Goal: Navigation & Orientation: Find specific page/section

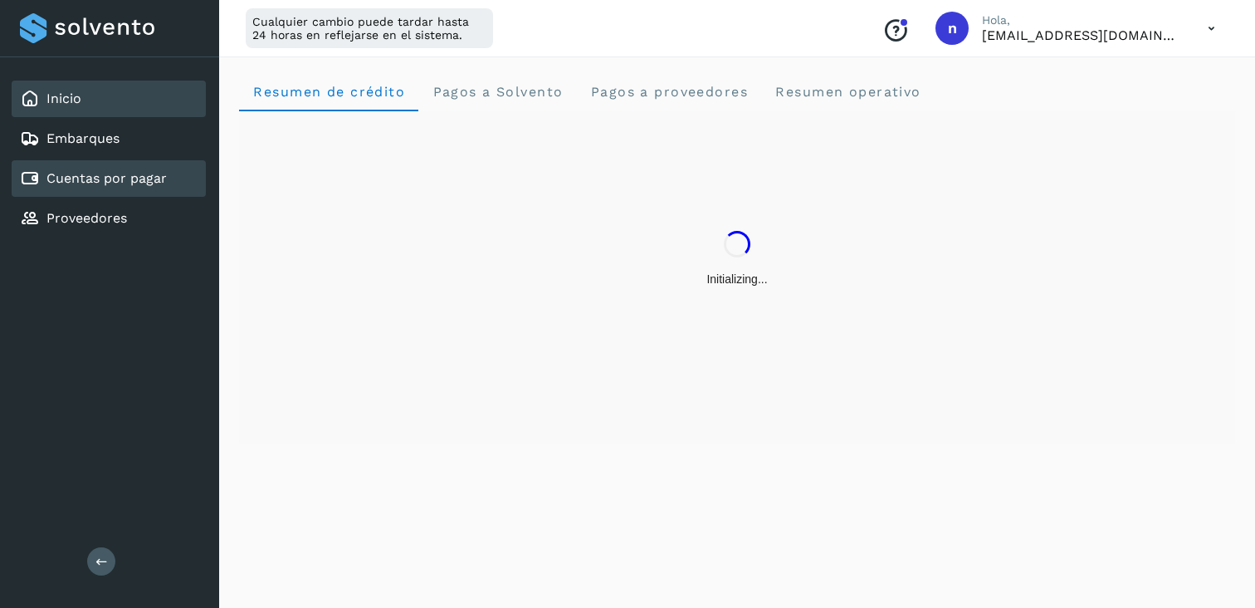
click at [88, 194] on div "Cuentas por pagar" at bounding box center [109, 178] width 194 height 37
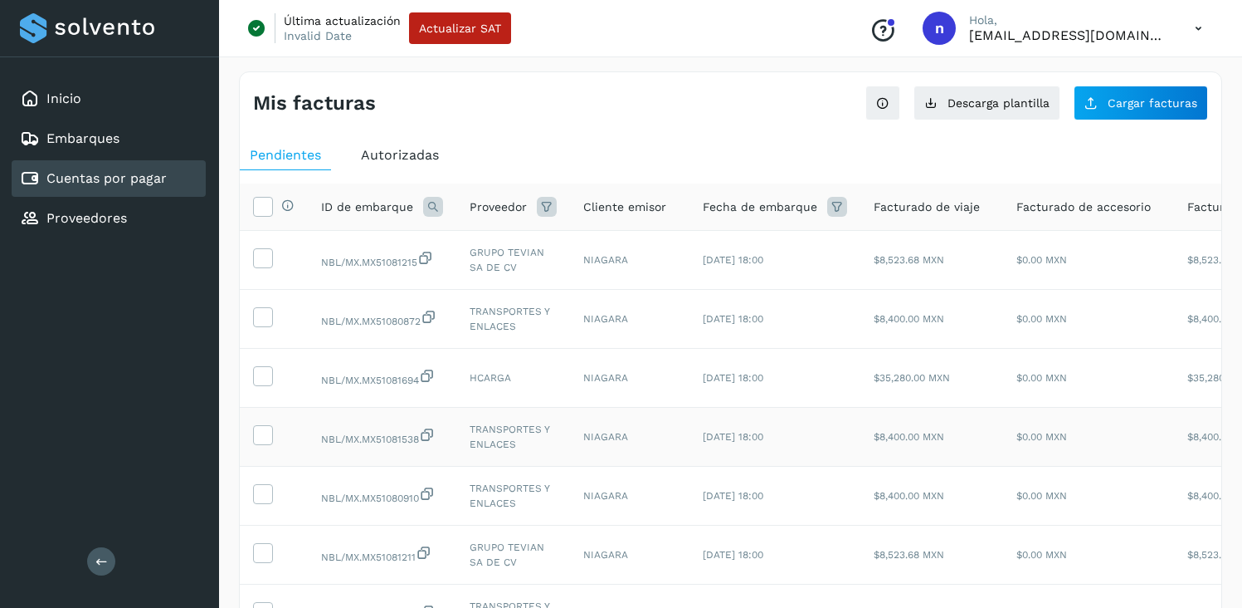
scroll to position [349, 0]
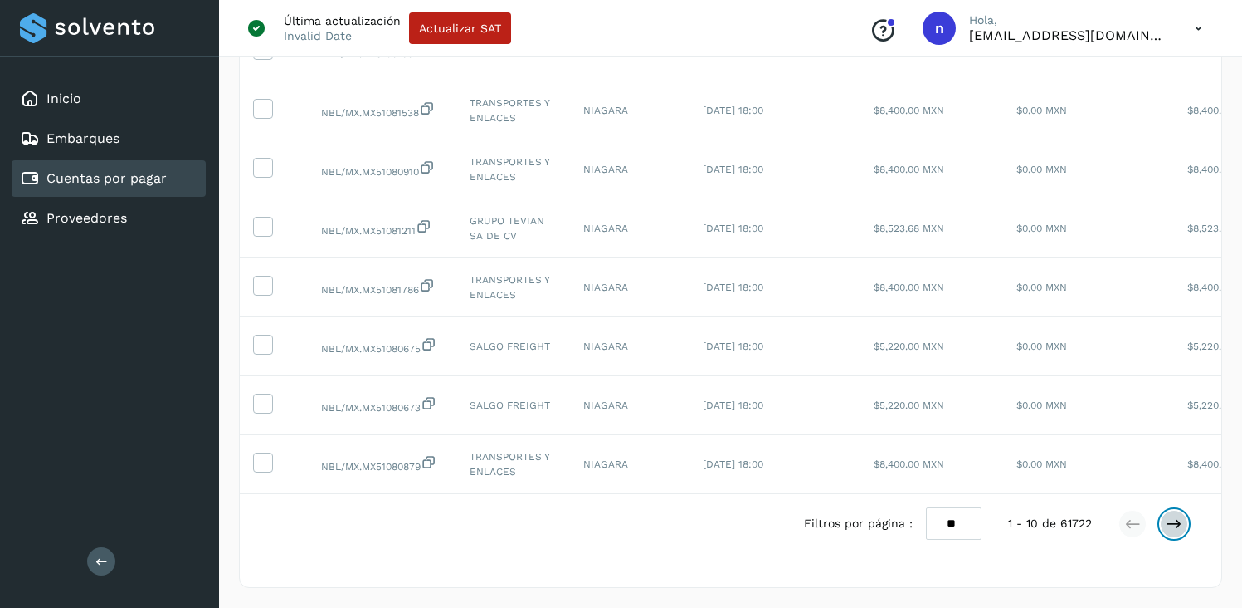
click at [1180, 504] on icon at bounding box center [1174, 523] width 17 height 17
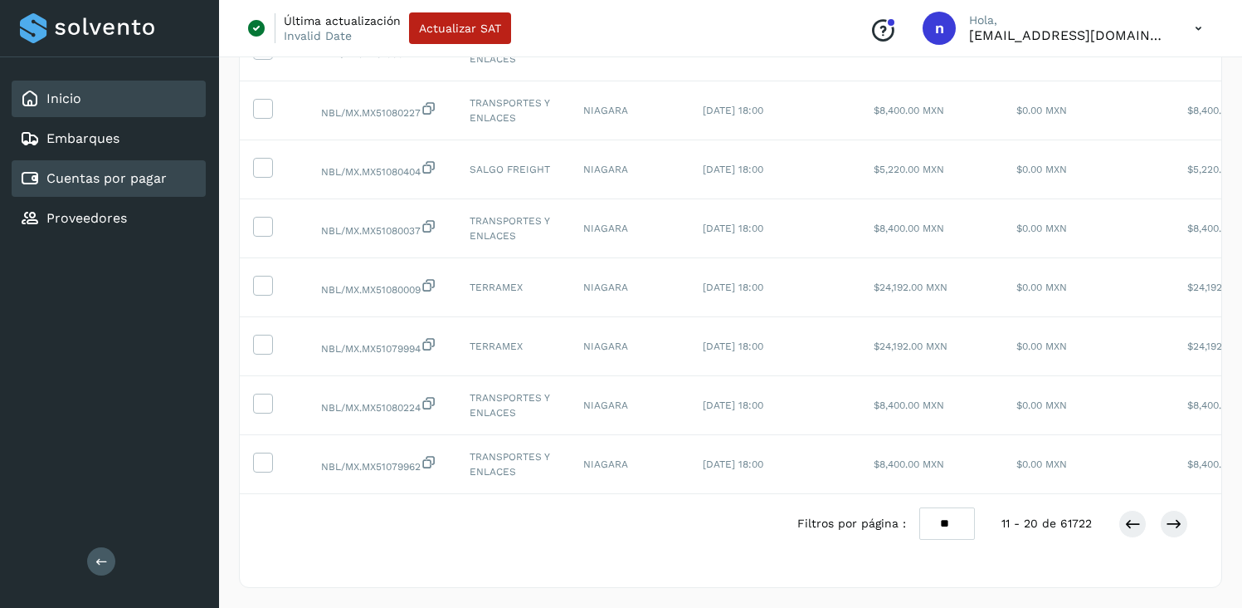
click at [84, 99] on div "Inicio" at bounding box center [109, 99] width 194 height 37
